Goal: Task Accomplishment & Management: Manage account settings

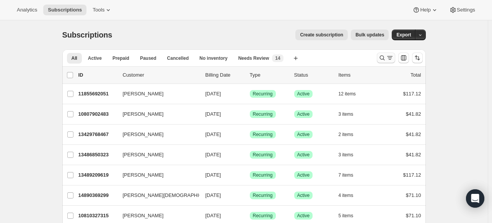
click at [382, 56] on icon "Search and filter results" at bounding box center [382, 58] width 5 height 5
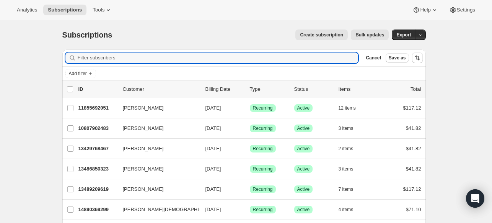
paste input "[EMAIL_ADDRESS][DOMAIN_NAME]"
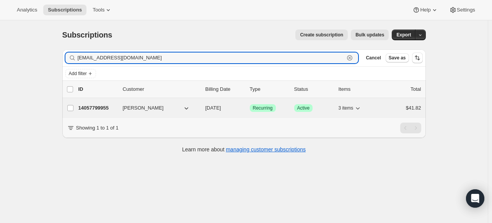
type input "[EMAIL_ADDRESS][DOMAIN_NAME]"
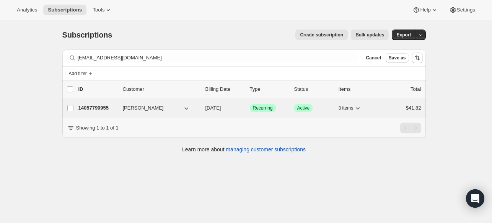
click at [108, 106] on p "14057799955" at bounding box center [97, 108] width 38 height 8
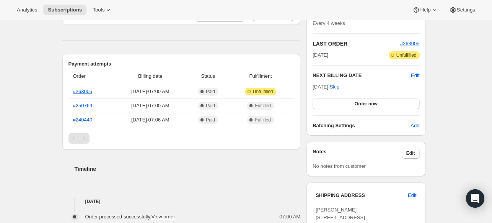
scroll to position [77, 0]
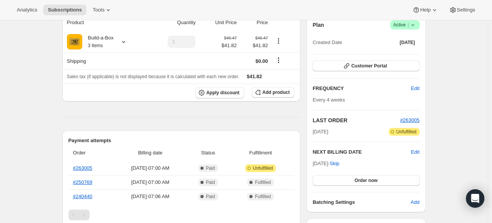
click at [415, 26] on icon at bounding box center [413, 25] width 8 height 8
click at [397, 55] on span "Cancel subscription" at bounding box center [403, 53] width 43 height 6
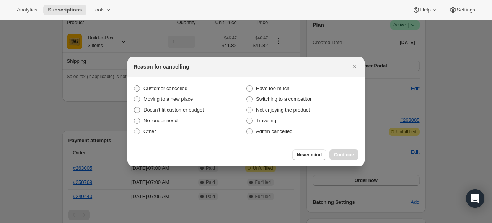
click at [160, 86] on span "Customer cancelled" at bounding box center [166, 88] width 44 height 6
click at [134, 86] on input "Customer cancelled" at bounding box center [134, 85] width 0 height 0
radio input "true"
click at [345, 157] on span "Continue" at bounding box center [344, 155] width 20 height 6
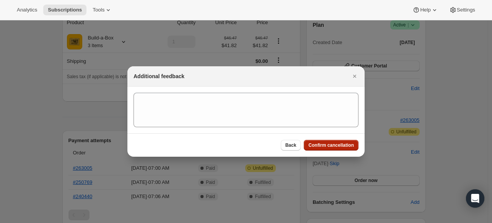
click at [335, 146] on span "Confirm cancellation" at bounding box center [332, 145] width 46 height 6
